Goal: Transaction & Acquisition: Purchase product/service

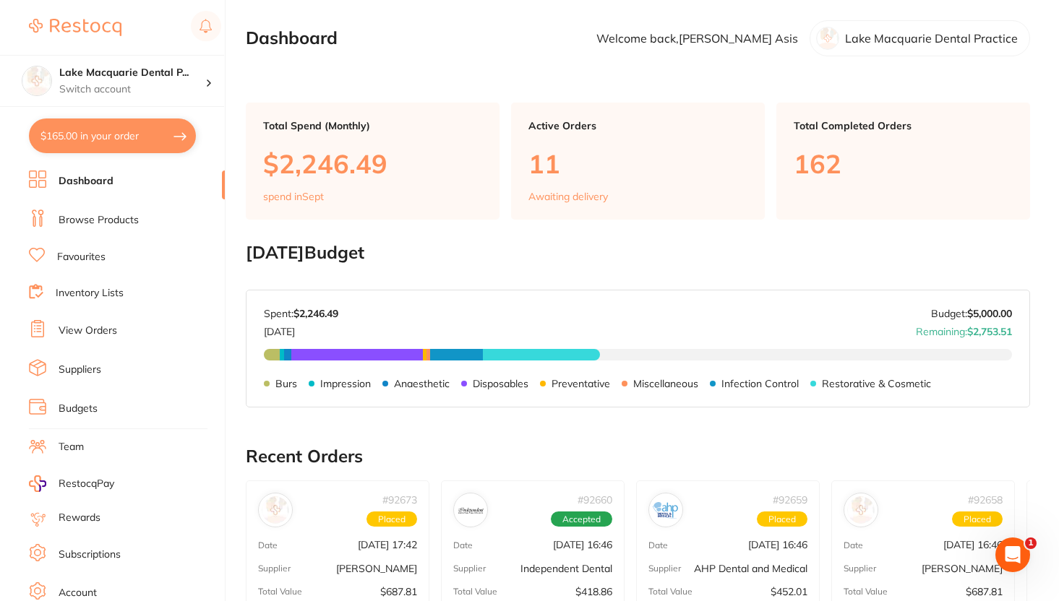
click at [145, 152] on button "$165.00 in your order" at bounding box center [112, 136] width 167 height 35
checkbox input "true"
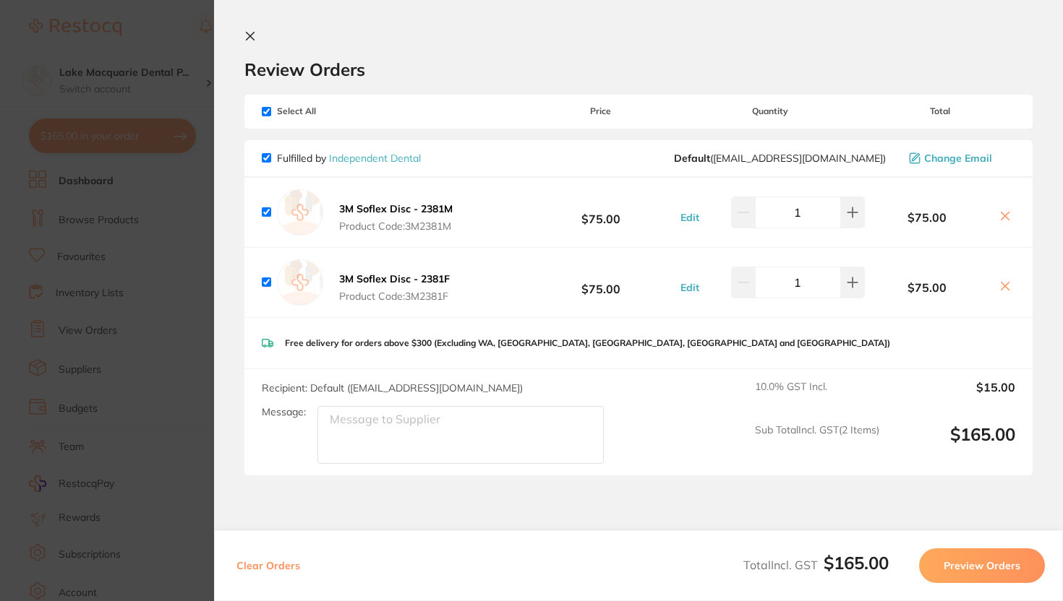
click at [247, 30] on icon at bounding box center [250, 36] width 12 height 12
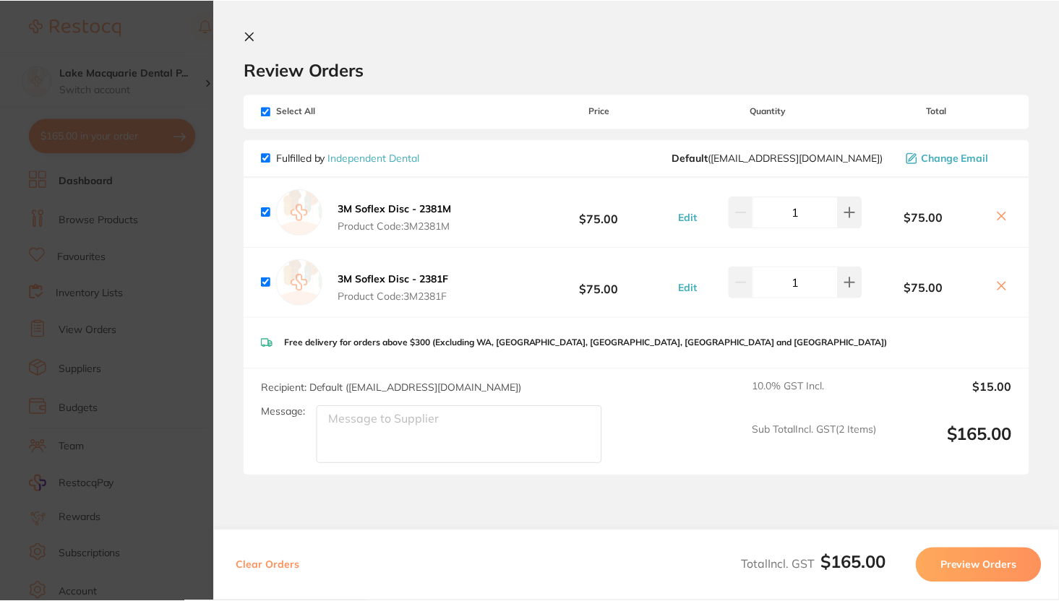
scroll to position [470, 0]
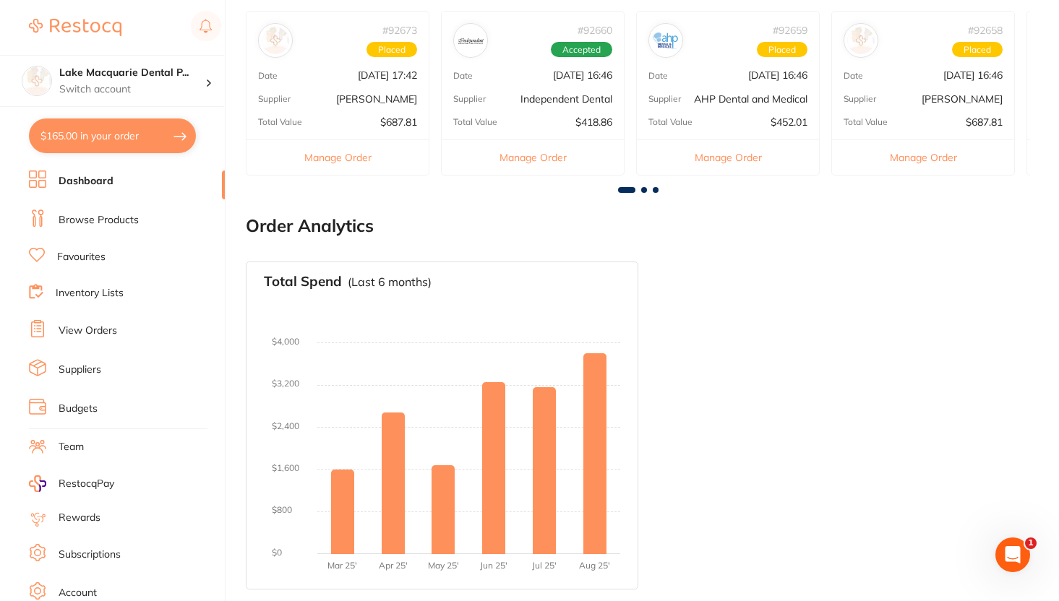
click at [122, 249] on li "Favourites" at bounding box center [127, 257] width 196 height 19
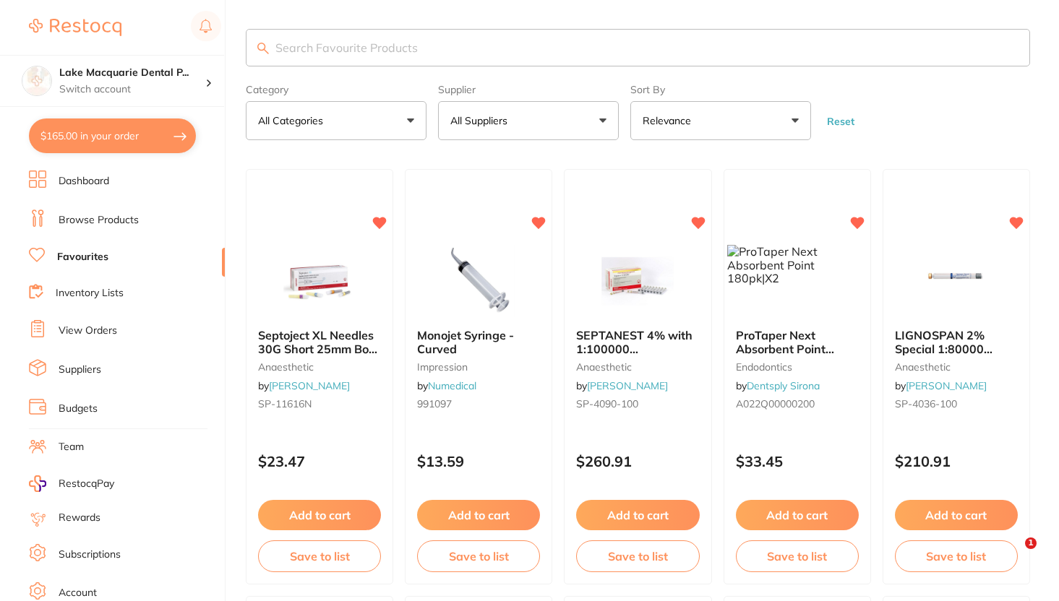
click at [404, 56] on input "search" at bounding box center [638, 48] width 784 height 38
paste input "2381M"
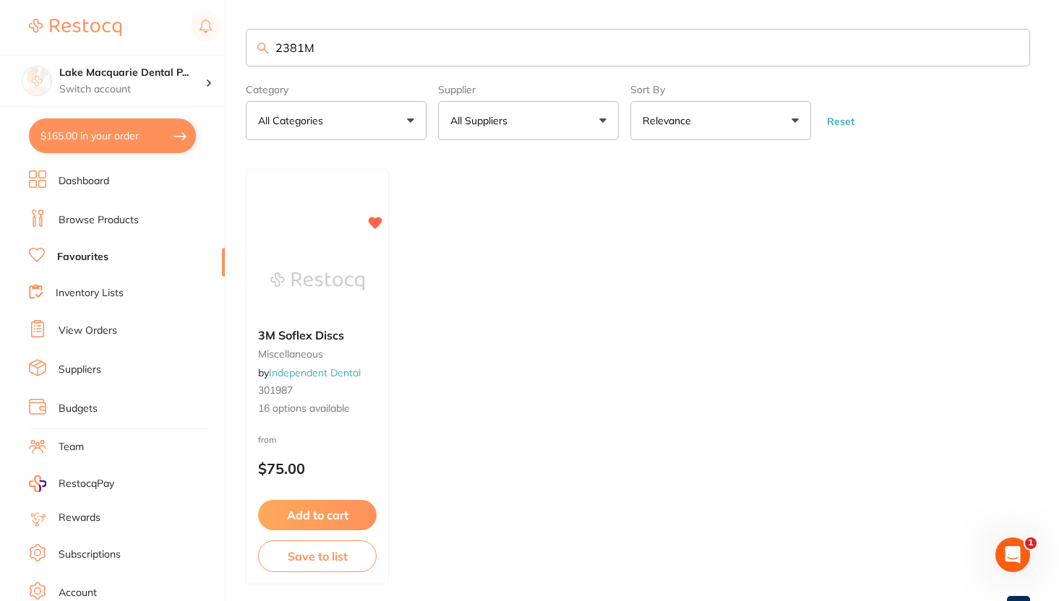
click at [514, 52] on input "2381M" at bounding box center [638, 48] width 784 height 38
paste input "F"
type input "2381F"
click at [162, 129] on button "$165.00 in your order" at bounding box center [112, 136] width 167 height 35
